Goal: Complete application form: Complete application form

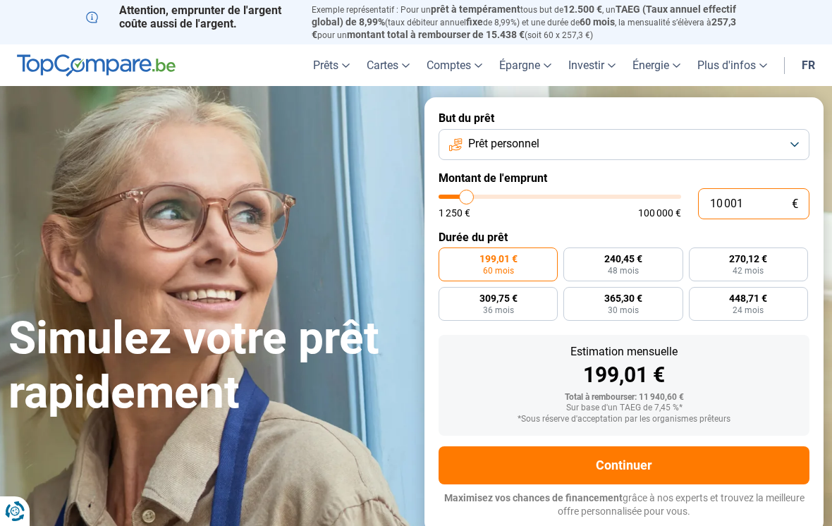
click at [761, 195] on input "10 001" at bounding box center [753, 203] width 111 height 31
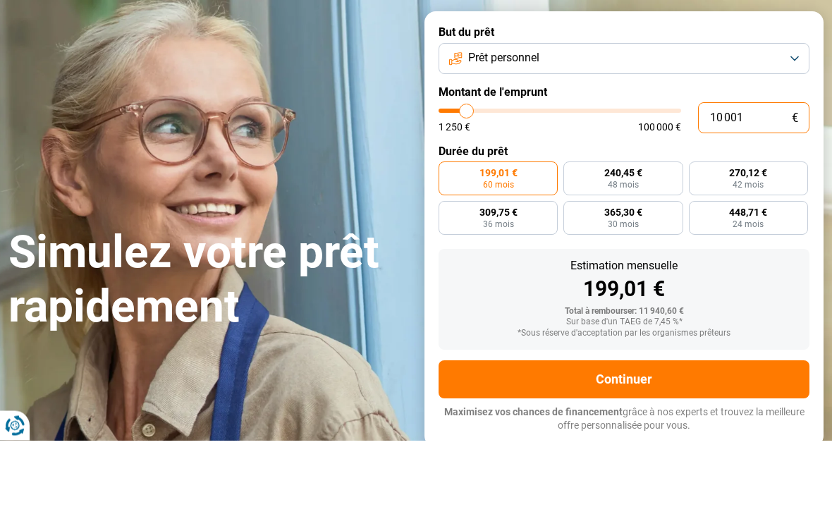
type input "1 000"
type input "1250"
type input "100"
type input "1250"
type input "10"
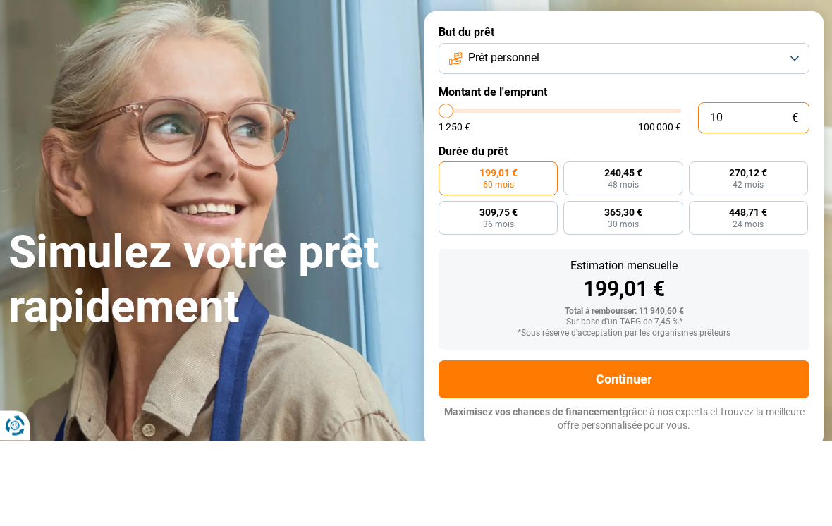
type input "1250"
type input "1"
type input "1250"
type input "1 250"
type input "1250"
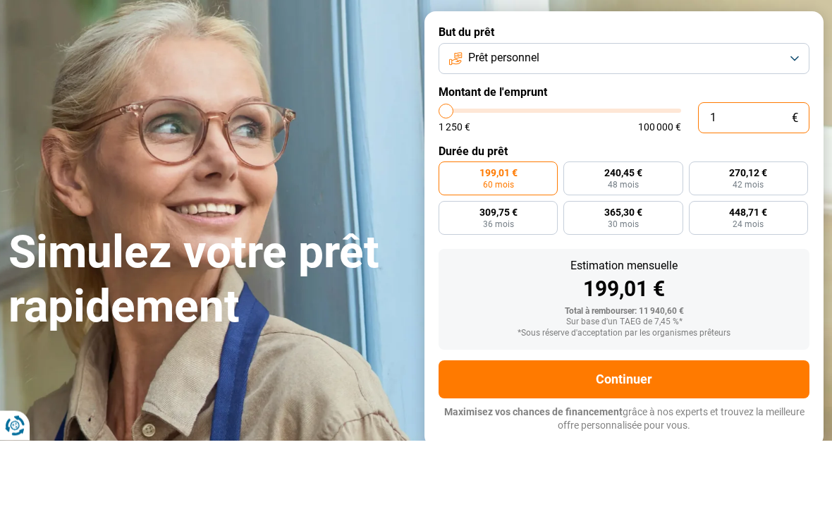
radio input "true"
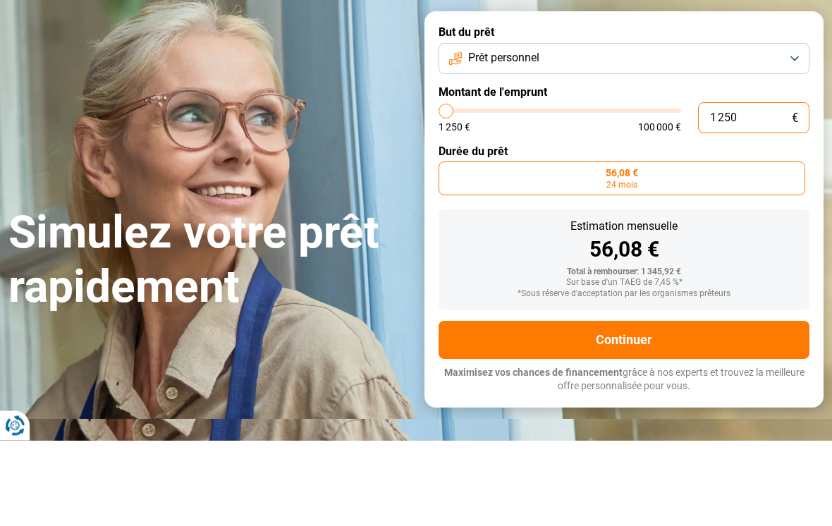
type input "12 507"
type input "12500"
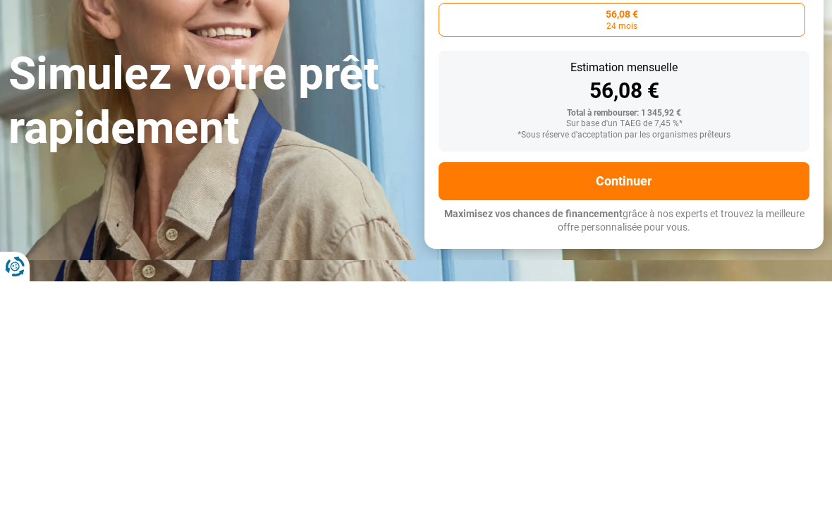
type input "125 070"
type input "100000"
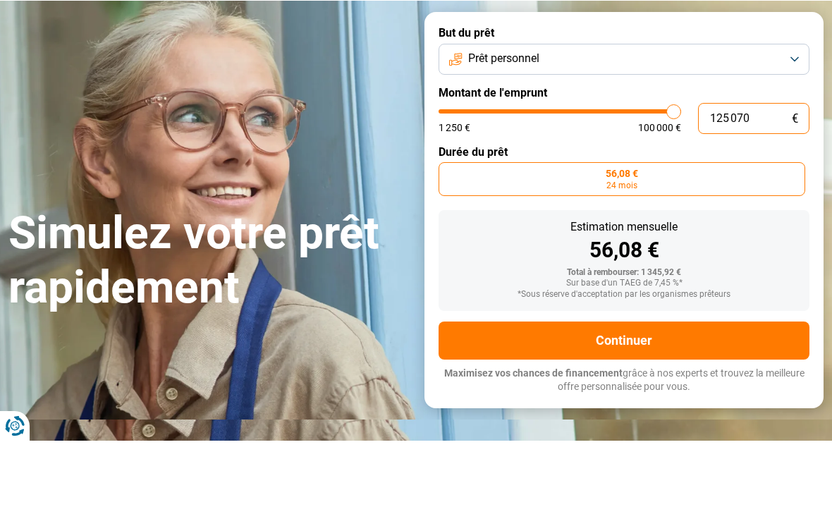
type input "12 507"
type input "12500"
type input "1 250"
type input "1250"
type input "125"
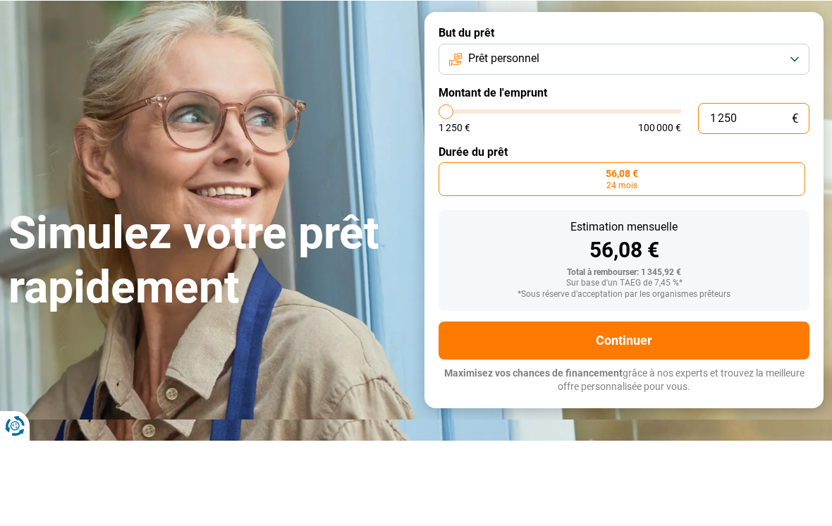
type input "1250"
type input "12"
type input "1250"
type input "1"
type input "1250"
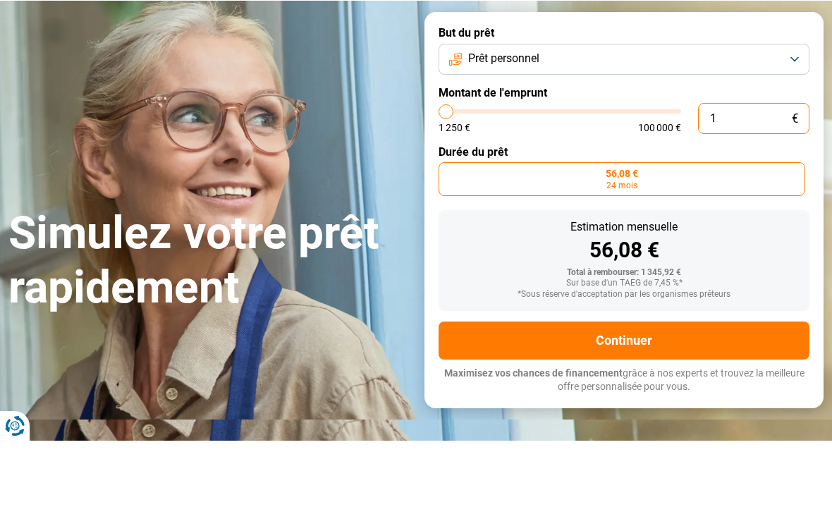
type input "17"
type input "1250"
type input "170"
type input "1250"
type input "1 700"
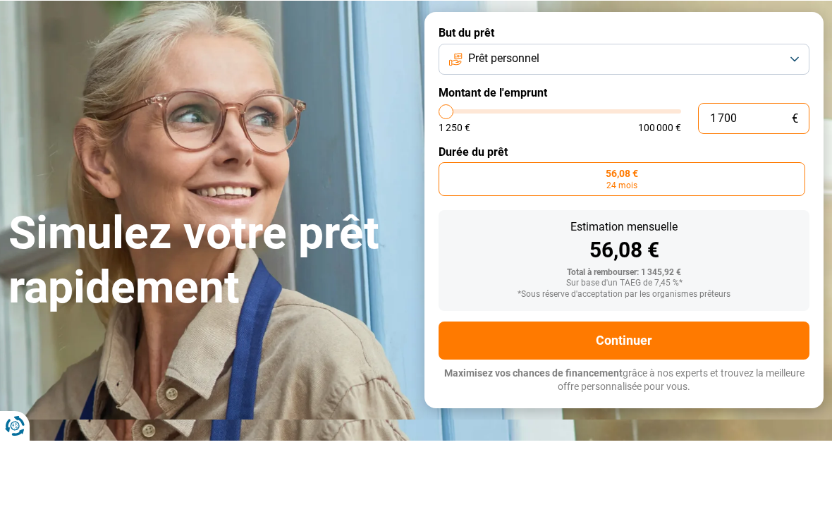
type input "1750"
type input "17 000"
type input "17000"
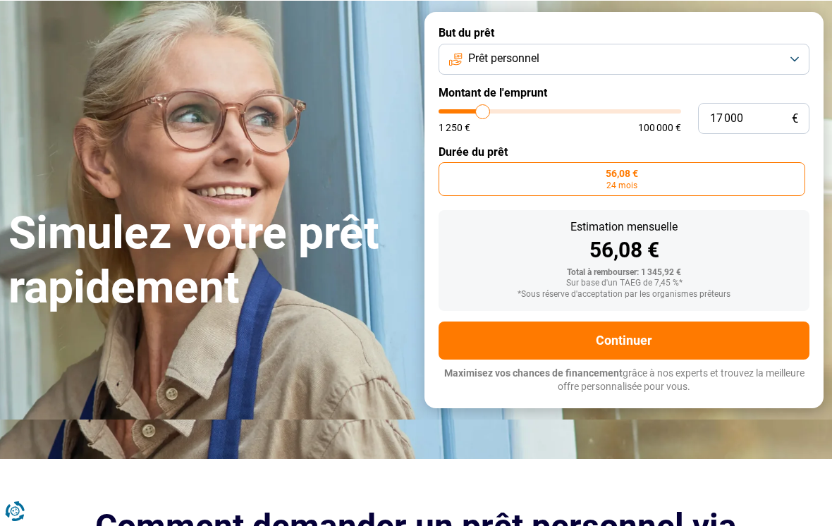
radio input "false"
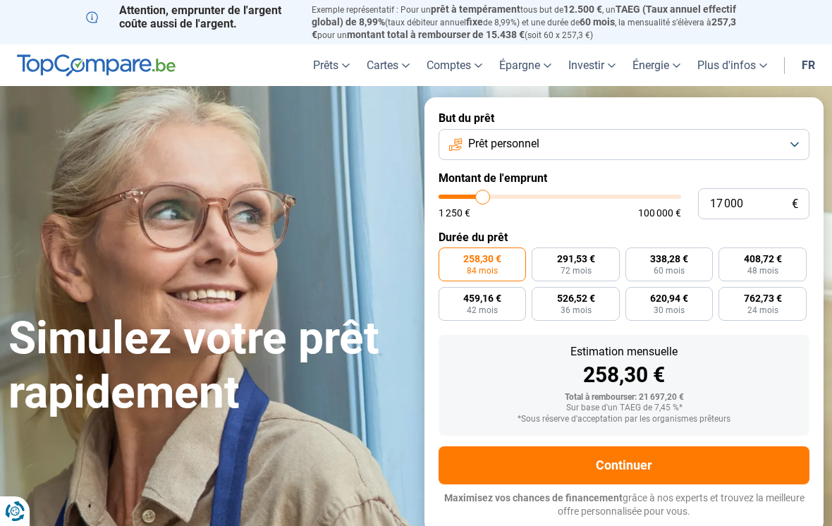
click at [598, 253] on label "291,53 € 72 mois" at bounding box center [575, 265] width 87 height 34
click at [541, 253] on input "291,53 € 72 mois" at bounding box center [536, 252] width 9 height 9
radio input "true"
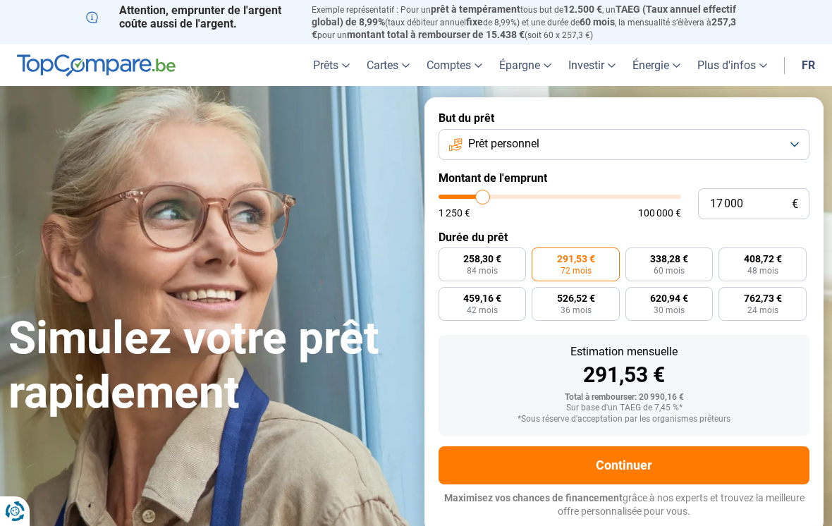
click at [506, 257] on label "258,30 € 84 mois" at bounding box center [482, 265] width 87 height 34
click at [448, 257] on input "258,30 € 84 mois" at bounding box center [443, 252] width 9 height 9
radio input "true"
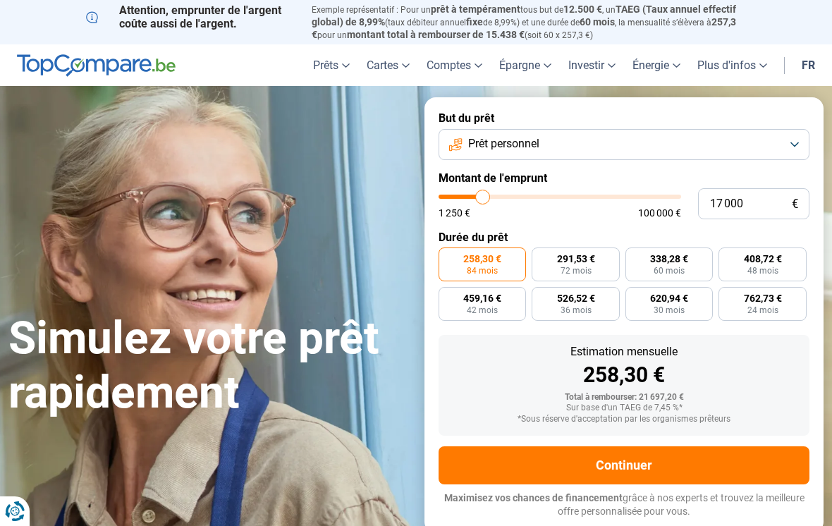
click at [597, 255] on label "291,53 € 72 mois" at bounding box center [575, 265] width 87 height 34
click at [541, 255] on input "291,53 € 72 mois" at bounding box center [536, 252] width 9 height 9
radio input "true"
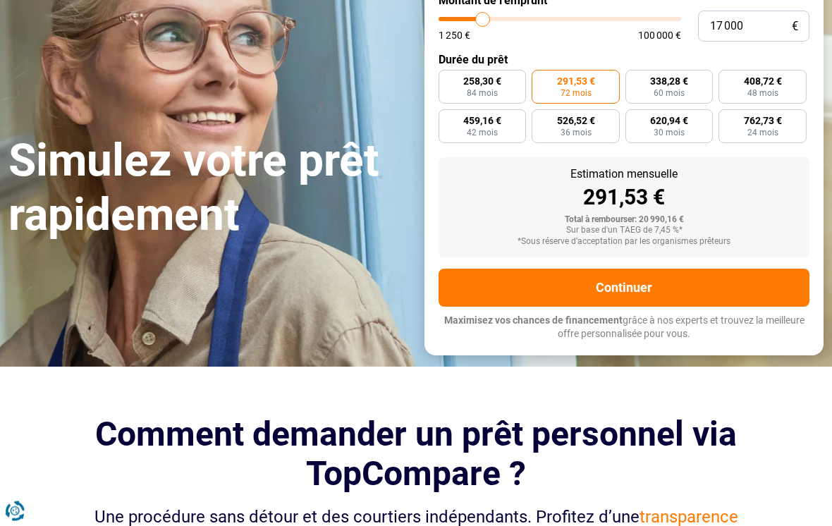
scroll to position [178, 0]
click at [717, 279] on button "Continuer" at bounding box center [624, 288] width 371 height 38
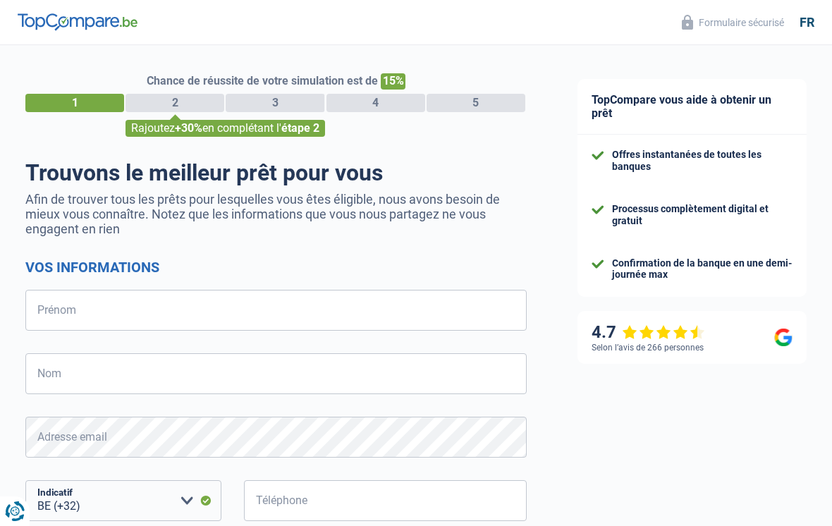
select select "32"
